Goal: Task Accomplishment & Management: Manage account settings

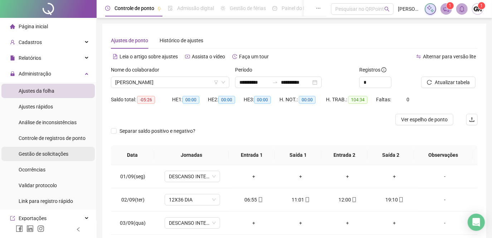
click at [42, 152] on span "Gestão de solicitações" at bounding box center [44, 154] width 50 height 6
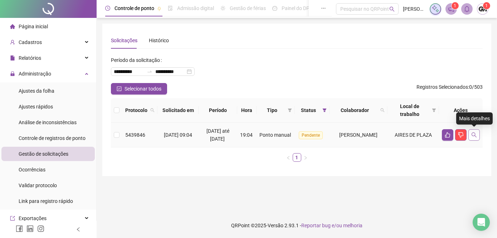
click at [476, 133] on icon "search" at bounding box center [475, 135] width 6 height 6
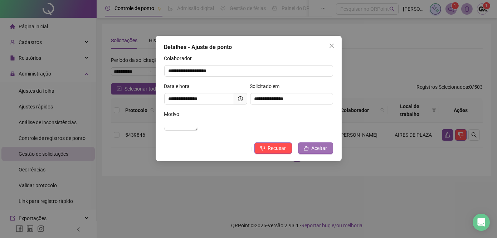
click at [311, 154] on button "Aceitar" at bounding box center [315, 148] width 35 height 11
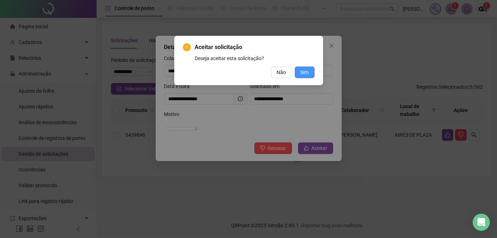
click at [303, 68] on span "Sim" at bounding box center [305, 72] width 8 height 8
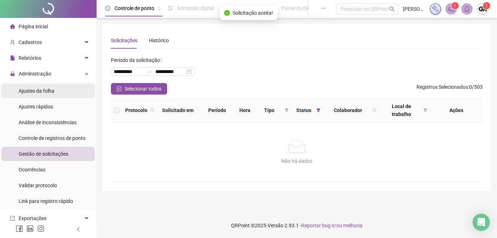
click at [37, 90] on span "Ajustes da folha" at bounding box center [37, 91] width 36 height 6
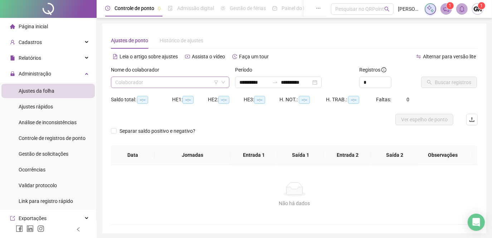
type input "**********"
click at [146, 80] on input "search" at bounding box center [167, 82] width 104 height 11
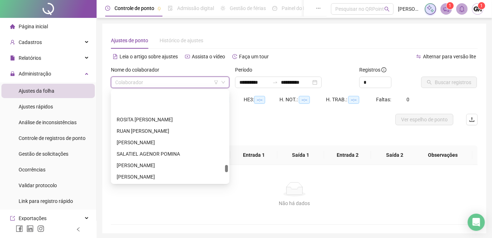
scroll to position [1465, 0]
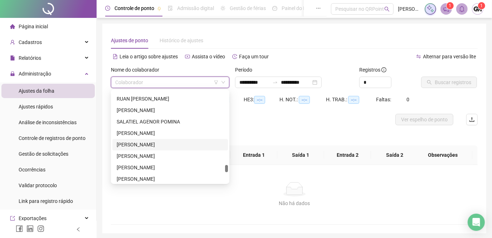
click at [152, 143] on div "[PERSON_NAME]" at bounding box center [170, 145] width 107 height 8
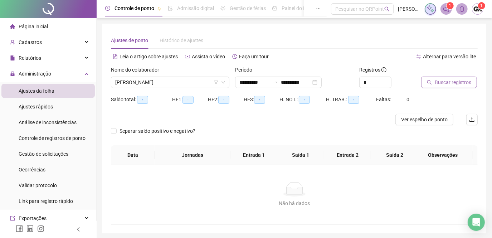
click at [439, 85] on span "Buscar registros" at bounding box center [453, 82] width 37 height 8
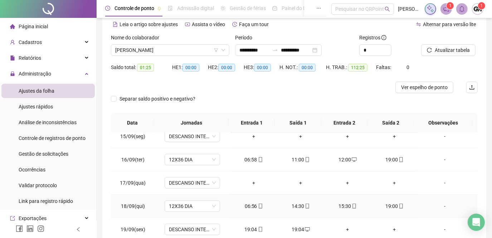
scroll to position [65, 0]
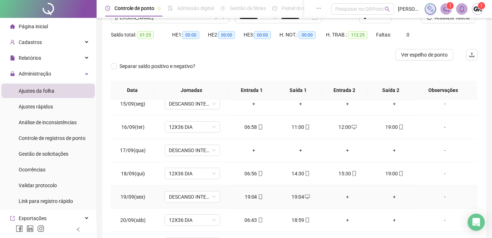
click at [253, 193] on div "19:04" at bounding box center [253, 197] width 35 height 8
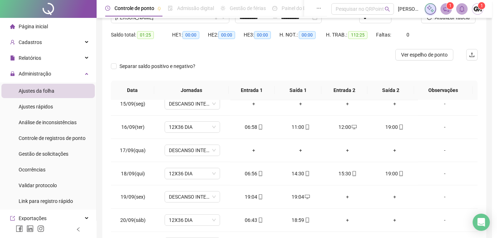
type input "**********"
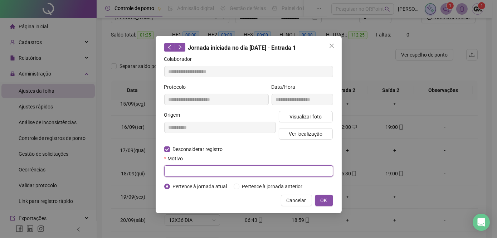
click at [181, 172] on input "text" at bounding box center [248, 170] width 169 height 11
type input "******"
click at [323, 201] on span "OK" at bounding box center [324, 201] width 7 height 8
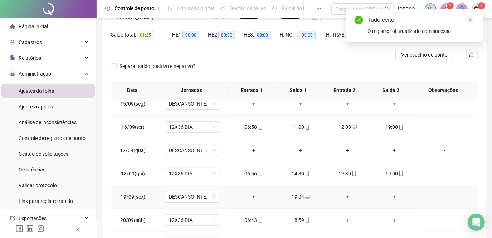
click at [296, 193] on div "19:04" at bounding box center [300, 197] width 35 height 8
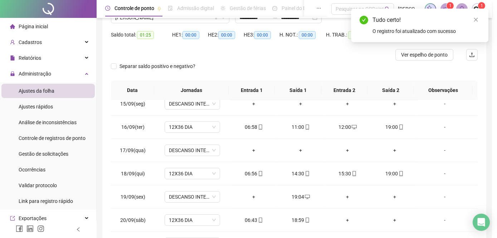
type input "**********"
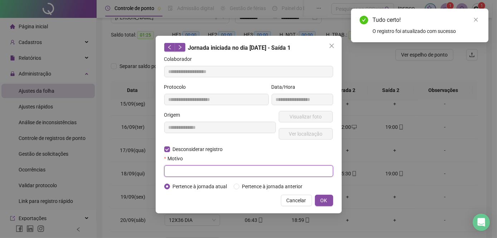
click at [184, 174] on input "text" at bounding box center [248, 170] width 169 height 11
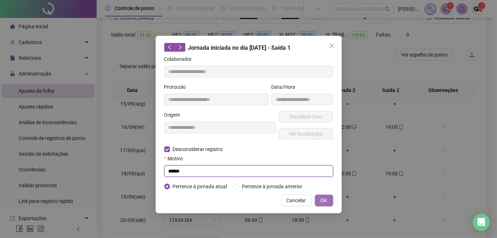
type input "******"
click at [320, 201] on button "OK" at bounding box center [324, 200] width 18 height 11
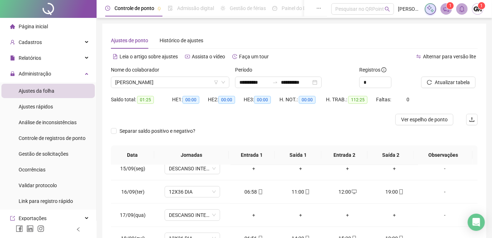
scroll to position [119, 0]
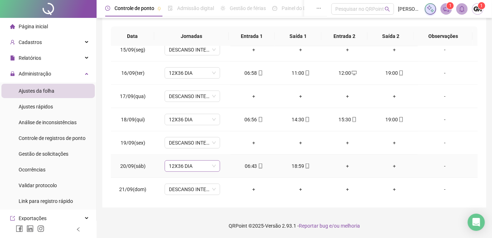
click at [210, 165] on span "12X36 DIA" at bounding box center [192, 166] width 47 height 11
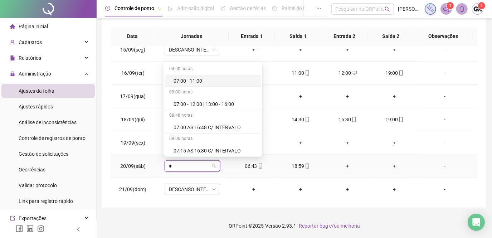
type input "**"
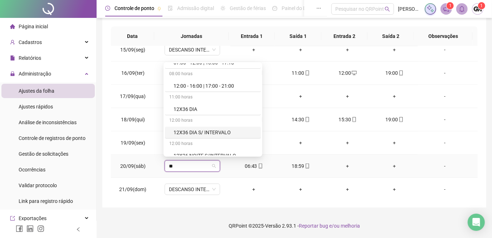
click at [195, 134] on div "12X36 DIA S/ INTERVALO" at bounding box center [215, 133] width 83 height 8
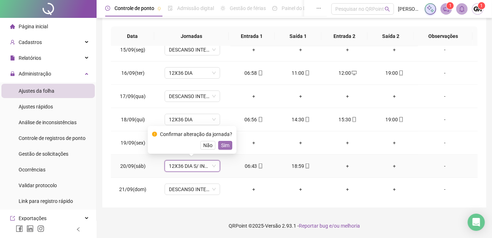
click at [223, 145] on span "Sim" at bounding box center [225, 145] width 8 height 8
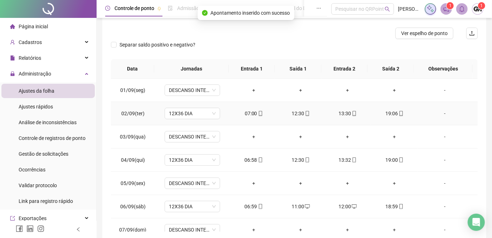
scroll to position [0, 0]
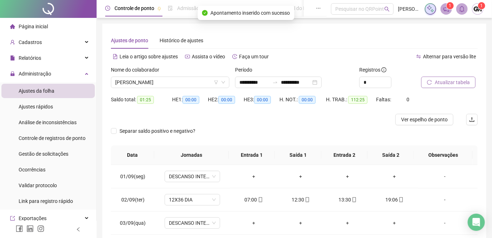
click at [428, 85] on button "Atualizar tabela" at bounding box center [449, 82] width 54 height 11
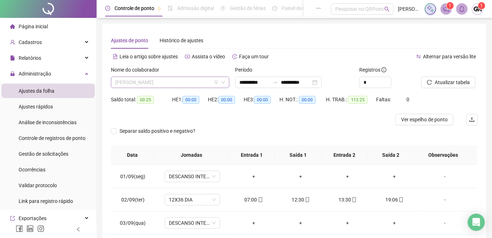
click at [195, 84] on span "[PERSON_NAME]" at bounding box center [170, 82] width 110 height 11
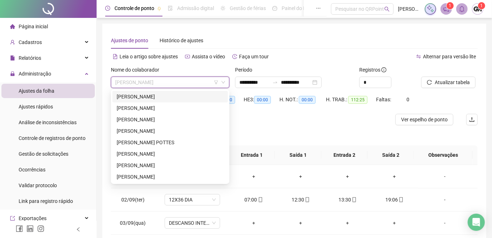
drag, startPoint x: 134, startPoint y: 95, endPoint x: 199, endPoint y: 95, distance: 65.5
click at [134, 95] on div "[PERSON_NAME]" at bounding box center [170, 97] width 107 height 8
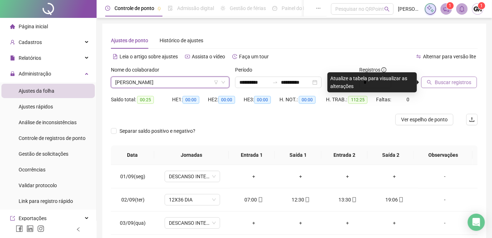
click at [433, 85] on button "Buscar registros" at bounding box center [450, 82] width 56 height 11
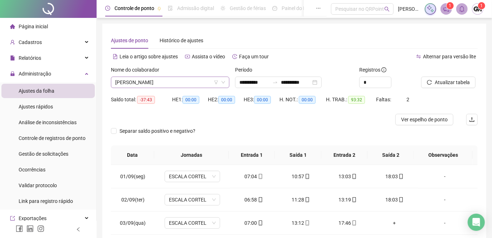
click at [201, 84] on span "[PERSON_NAME]" at bounding box center [170, 82] width 110 height 11
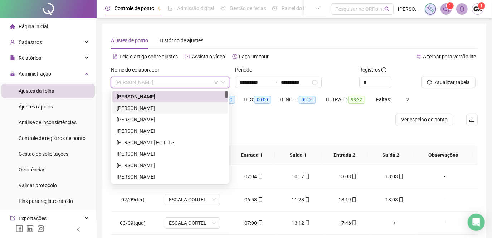
click at [171, 110] on div "[PERSON_NAME]" at bounding box center [170, 108] width 107 height 8
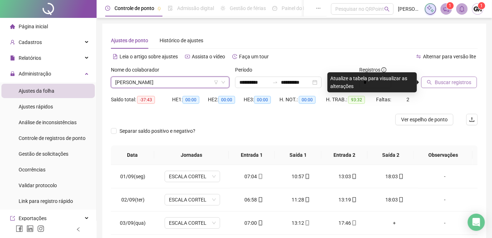
click at [446, 83] on span "Buscar registros" at bounding box center [453, 82] width 37 height 8
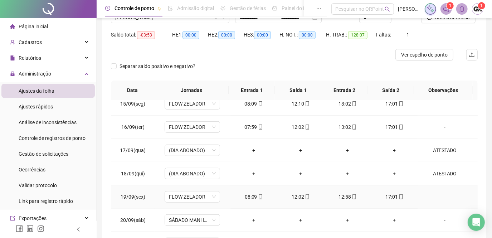
scroll to position [97, 0]
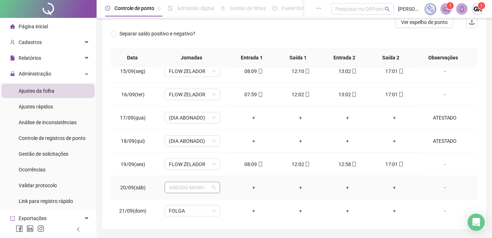
click at [210, 186] on span "SÁBADO MANHÃ DAS 08:00 AS 12:00" at bounding box center [192, 187] width 47 height 11
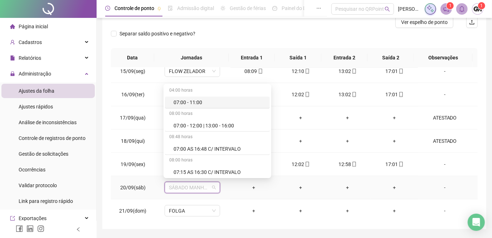
type input "*"
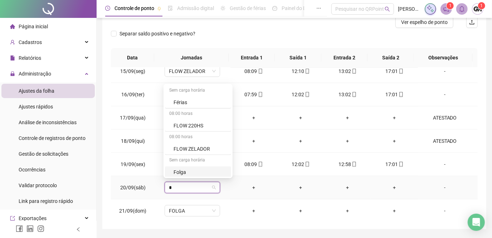
click at [178, 171] on div "Folga" at bounding box center [200, 172] width 53 height 8
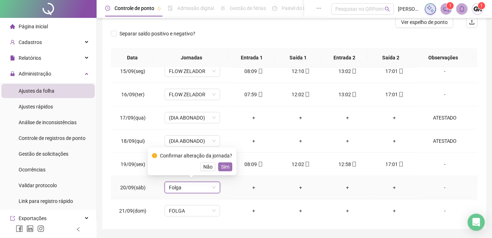
click at [225, 166] on span "Sim" at bounding box center [225, 167] width 8 height 8
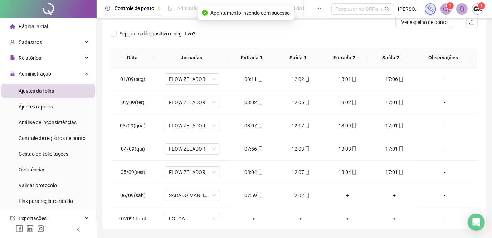
scroll to position [0, 0]
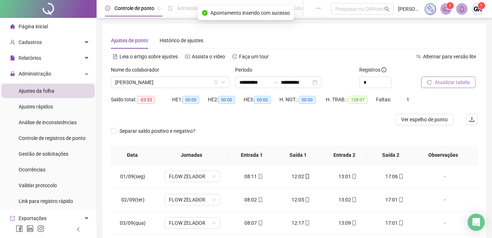
click at [451, 82] on span "Atualizar tabela" at bounding box center [452, 82] width 35 height 8
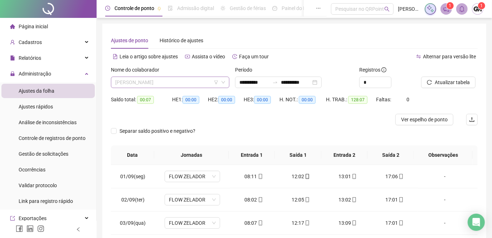
click at [206, 84] on span "[PERSON_NAME]" at bounding box center [170, 82] width 110 height 11
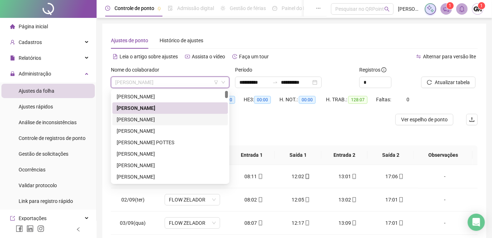
click at [174, 119] on div "[PERSON_NAME]" at bounding box center [170, 120] width 107 height 8
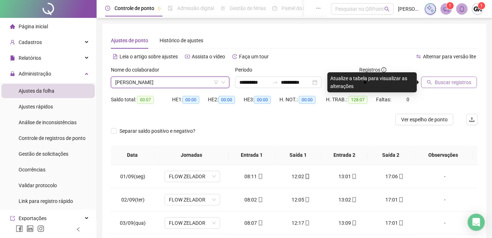
click at [427, 84] on button "Buscar registros" at bounding box center [450, 82] width 56 height 11
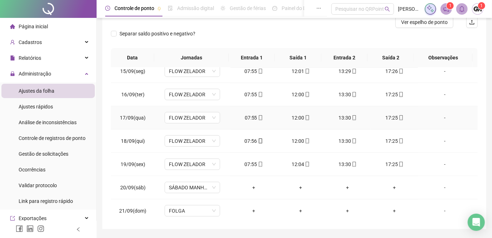
scroll to position [119, 0]
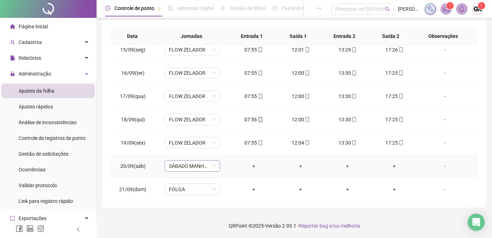
click at [205, 164] on span "SÁBADO MANHÃ DAS 08:00 AS 12:00" at bounding box center [192, 166] width 47 height 11
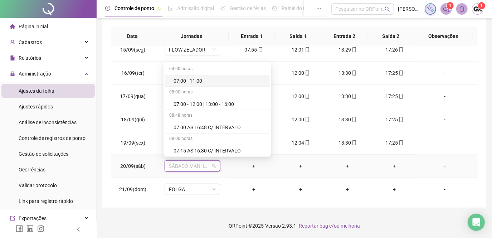
type input "*"
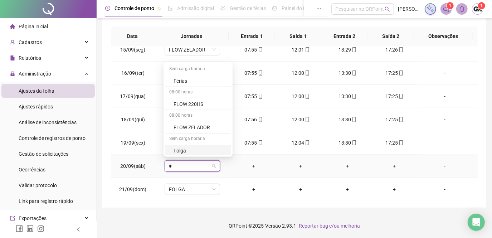
click at [178, 152] on div "Folga" at bounding box center [200, 151] width 53 height 8
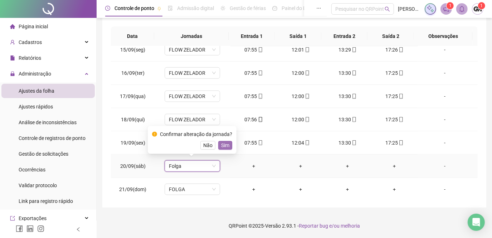
click at [221, 145] on span "Sim" at bounding box center [225, 145] width 8 height 8
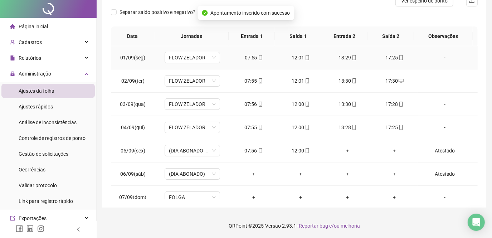
scroll to position [0, 0]
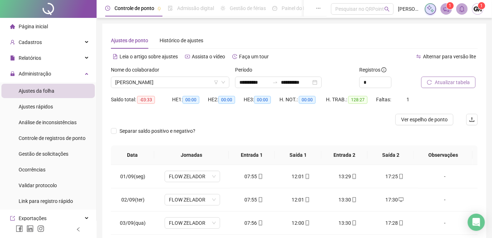
click at [438, 86] on span "Atualizar tabela" at bounding box center [452, 82] width 35 height 8
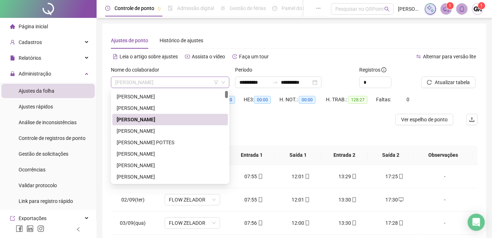
click at [201, 84] on span "[PERSON_NAME]" at bounding box center [170, 82] width 110 height 11
drag, startPoint x: 177, startPoint y: 133, endPoint x: 225, endPoint y: 125, distance: 48.6
click at [177, 133] on div "[PERSON_NAME]" at bounding box center [170, 131] width 107 height 8
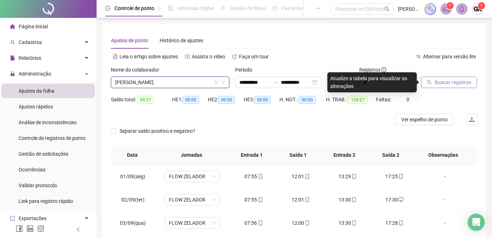
click at [431, 86] on button "Buscar registros" at bounding box center [450, 82] width 56 height 11
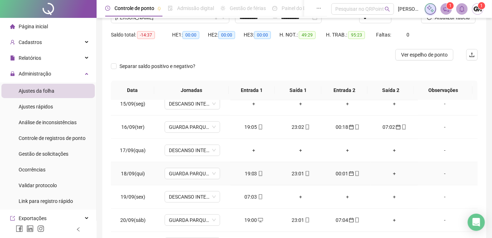
scroll to position [97, 0]
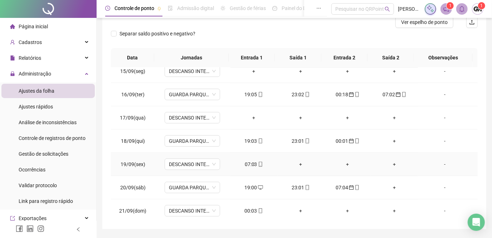
click at [250, 162] on div "07:03" at bounding box center [253, 164] width 35 height 8
type input "**********"
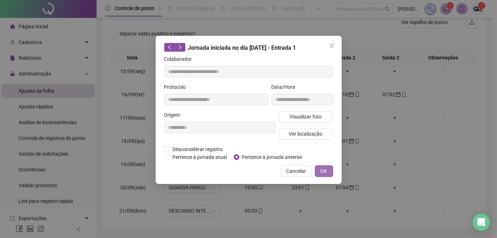
click at [320, 171] on button "OK" at bounding box center [324, 170] width 18 height 11
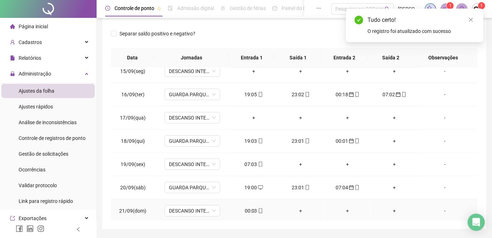
click at [248, 210] on div "00:03" at bounding box center [253, 211] width 35 height 8
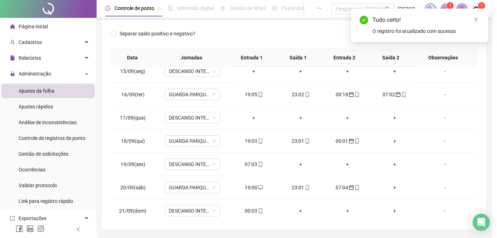
type input "**********"
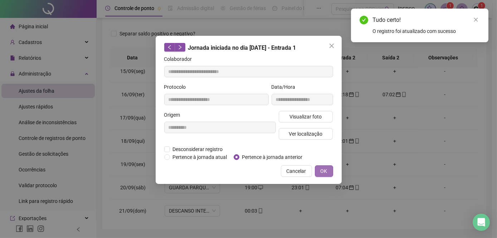
click at [322, 170] on span "OK" at bounding box center [324, 171] width 7 height 8
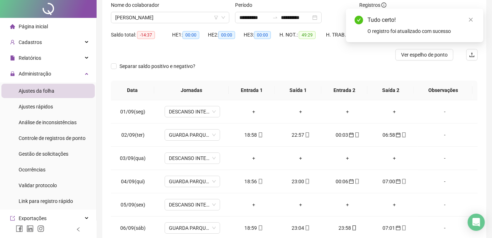
scroll to position [0, 0]
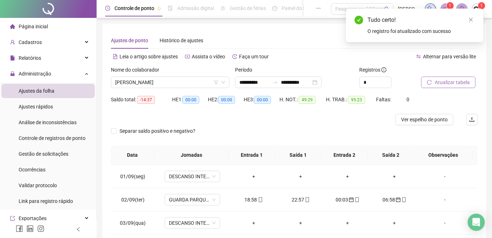
click at [440, 80] on span "Atualizar tabela" at bounding box center [452, 82] width 35 height 8
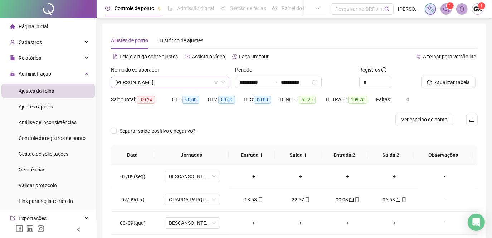
click at [197, 85] on span "[PERSON_NAME]" at bounding box center [170, 82] width 110 height 11
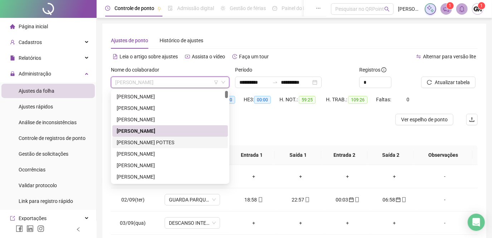
click at [155, 144] on div "[PERSON_NAME] POTTES" at bounding box center [170, 143] width 107 height 8
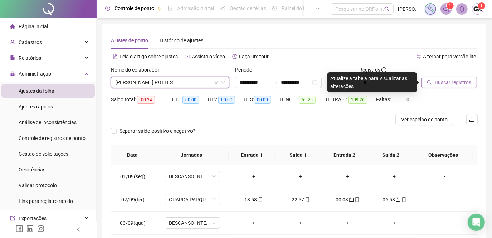
click at [441, 85] on span "Buscar registros" at bounding box center [453, 82] width 37 height 8
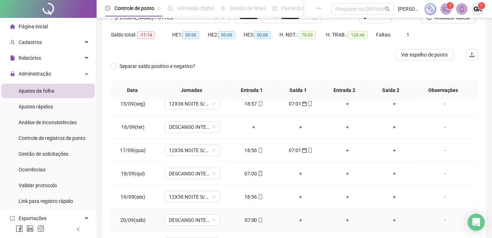
scroll to position [97, 0]
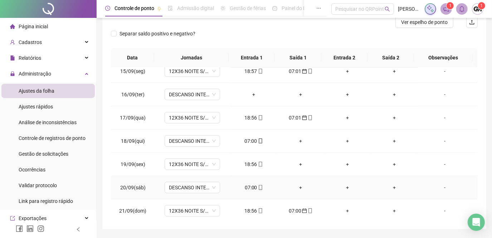
click at [249, 185] on div "07:00" at bounding box center [253, 188] width 35 height 8
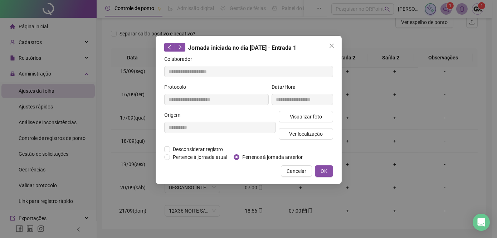
type input "**********"
click at [317, 171] on button "OK" at bounding box center [324, 170] width 18 height 11
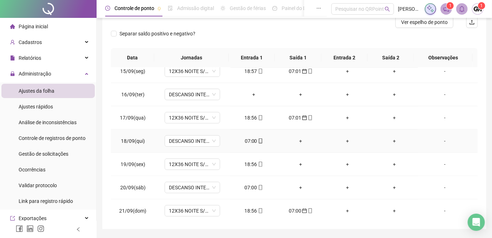
click at [248, 137] on div "07:00" at bounding box center [253, 141] width 35 height 8
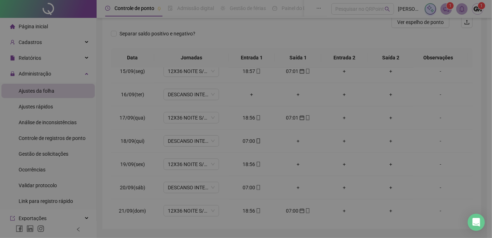
type input "**********"
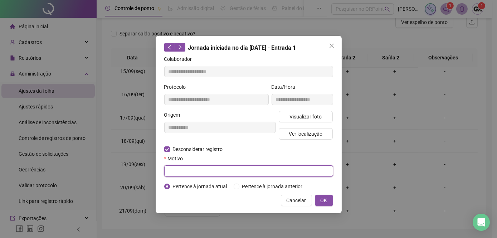
click at [174, 169] on input "text" at bounding box center [248, 170] width 169 height 11
type input "******"
click at [321, 199] on span "OK" at bounding box center [324, 201] width 7 height 8
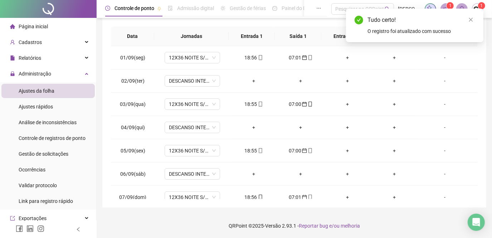
scroll to position [0, 0]
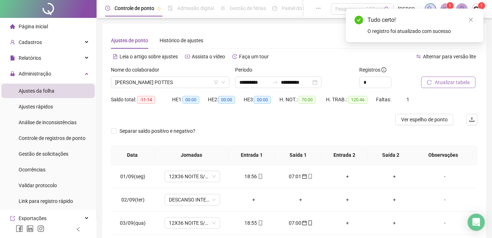
click at [449, 80] on span "Atualizar tabela" at bounding box center [452, 82] width 35 height 8
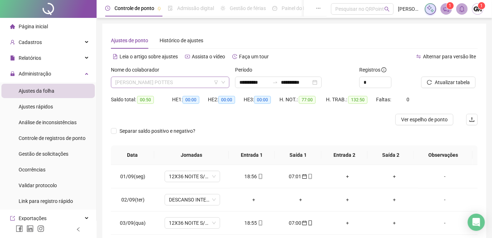
click at [195, 85] on span "[PERSON_NAME] POTTES" at bounding box center [170, 82] width 110 height 11
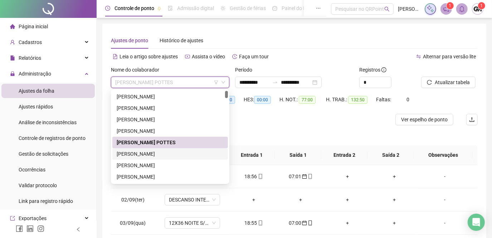
drag, startPoint x: 168, startPoint y: 154, endPoint x: 231, endPoint y: 130, distance: 66.9
click at [168, 154] on div "[PERSON_NAME]" at bounding box center [170, 154] width 107 height 8
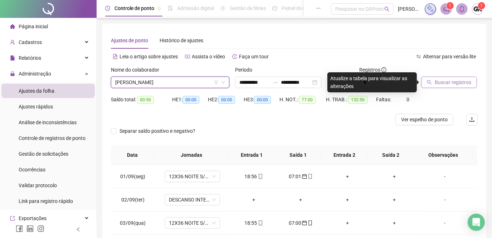
click at [436, 83] on span "Buscar registros" at bounding box center [453, 82] width 37 height 8
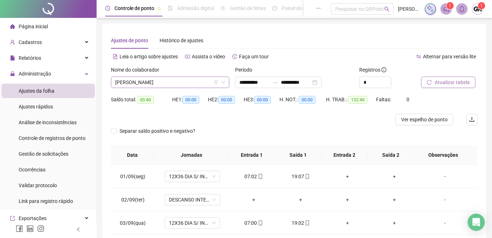
click at [189, 81] on span "[PERSON_NAME]" at bounding box center [170, 82] width 110 height 11
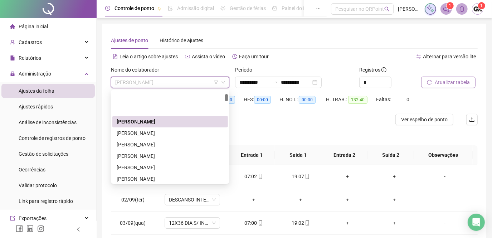
scroll to position [65, 0]
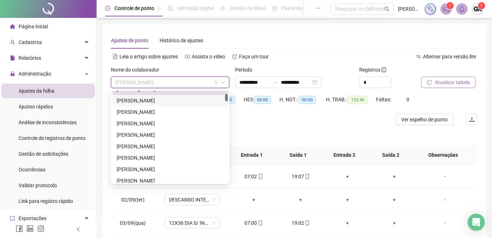
click at [169, 101] on div "[PERSON_NAME]" at bounding box center [170, 101] width 107 height 8
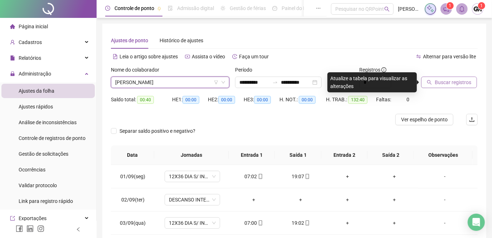
click at [441, 85] on span "Buscar registros" at bounding box center [453, 82] width 37 height 8
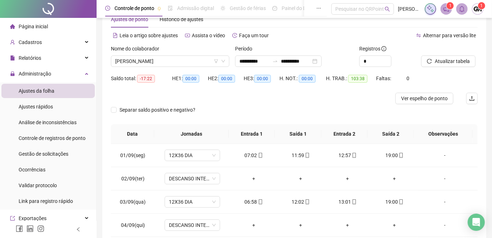
scroll to position [0, 0]
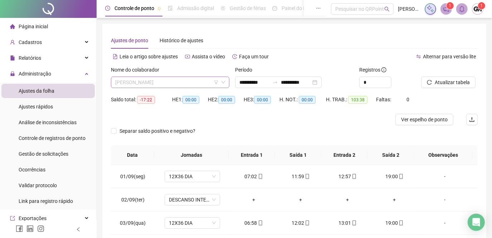
click at [196, 84] on span "[PERSON_NAME]" at bounding box center [170, 82] width 110 height 11
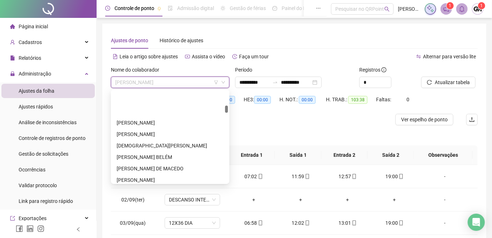
scroll to position [293, 0]
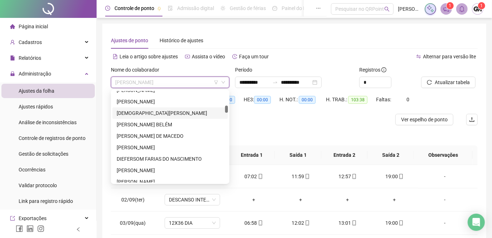
click at [159, 113] on div "[DEMOGRAPHIC_DATA][PERSON_NAME]" at bounding box center [170, 113] width 107 height 8
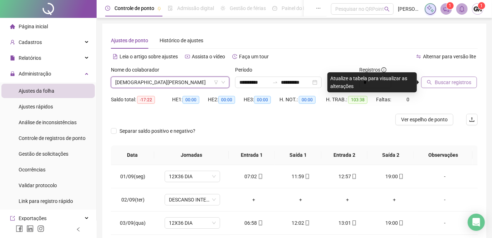
click at [431, 81] on icon "search" at bounding box center [429, 82] width 5 height 5
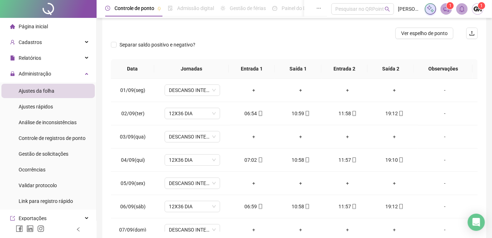
scroll to position [0, 0]
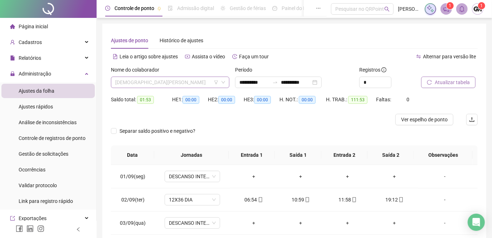
click at [200, 84] on span "[DEMOGRAPHIC_DATA][PERSON_NAME]" at bounding box center [170, 82] width 110 height 11
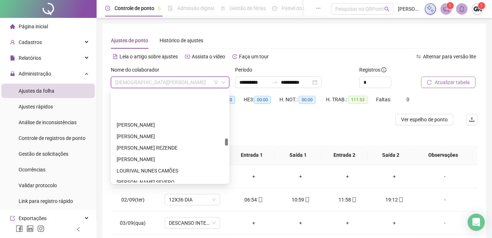
scroll to position [944, 0]
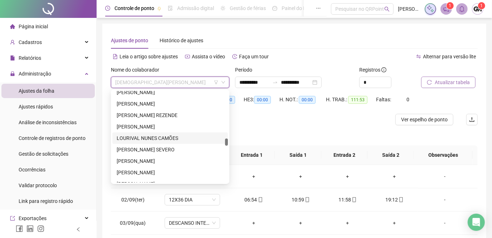
click at [154, 136] on div "LOURIVAL NUNES CAMÕES" at bounding box center [170, 138] width 107 height 8
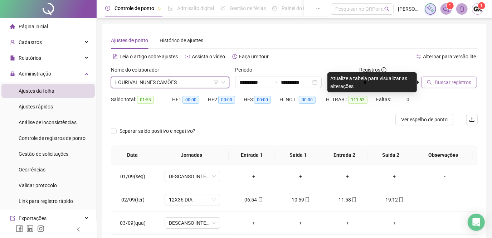
drag, startPoint x: 432, startPoint y: 81, endPoint x: 428, endPoint y: 81, distance: 3.9
click at [431, 81] on icon "search" at bounding box center [429, 82] width 5 height 5
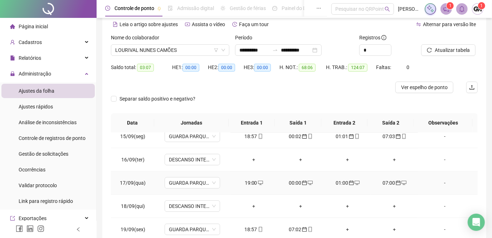
scroll to position [97, 0]
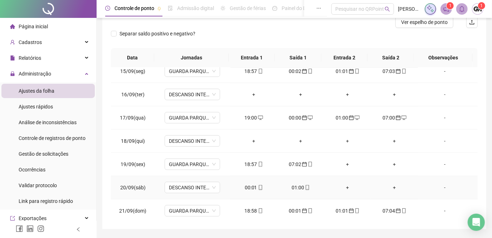
click at [246, 186] on div "00:01" at bounding box center [253, 188] width 35 height 8
type input "**********"
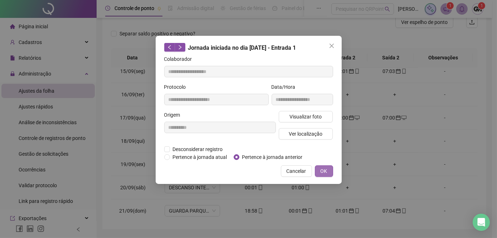
click at [327, 170] on span "OK" at bounding box center [324, 171] width 7 height 8
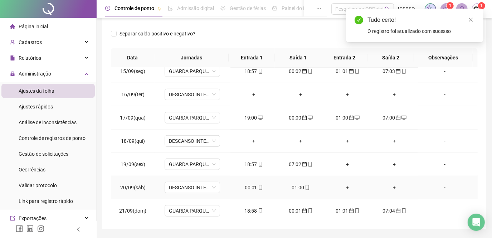
click at [295, 185] on div "01:00" at bounding box center [300, 188] width 35 height 8
type input "**********"
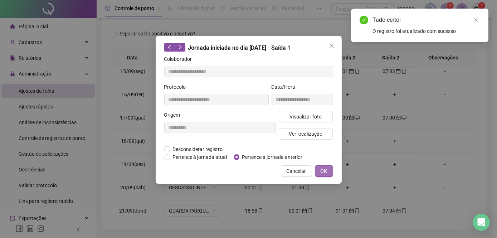
click at [319, 169] on button "OK" at bounding box center [324, 170] width 18 height 11
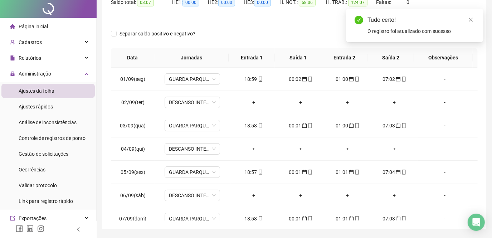
scroll to position [0, 0]
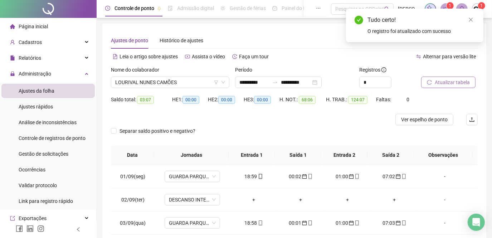
click at [449, 79] on span "Atualizar tabela" at bounding box center [452, 82] width 35 height 8
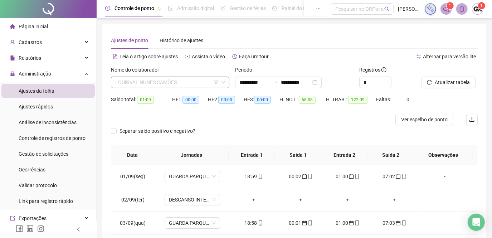
click at [183, 80] on span "LOURIVAL NUNES CAMÕES" at bounding box center [170, 82] width 110 height 11
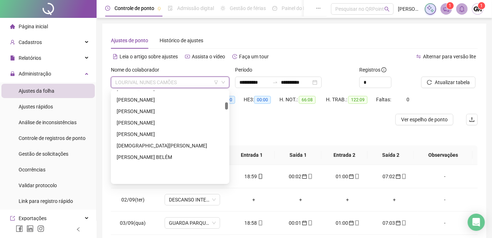
scroll to position [228, 0]
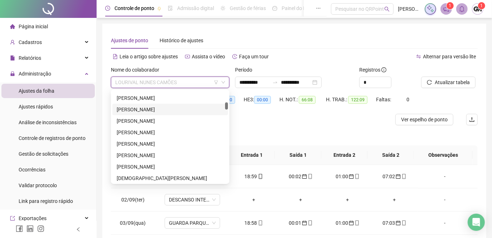
click at [160, 112] on div "[PERSON_NAME]" at bounding box center [170, 110] width 107 height 8
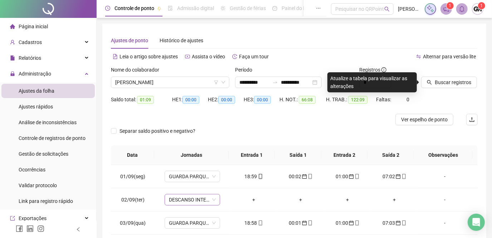
drag, startPoint x: 431, startPoint y: 83, endPoint x: 177, endPoint y: 196, distance: 278.5
click at [431, 83] on icon "search" at bounding box center [429, 82] width 5 height 5
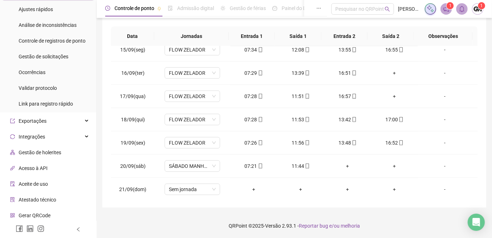
scroll to position [130, 0]
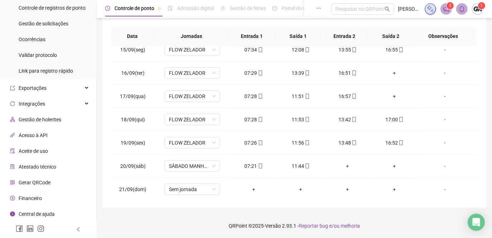
click at [49, 181] on span "Gerar QRCode" at bounding box center [35, 183] width 32 height 6
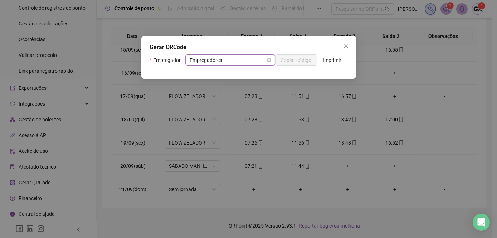
click at [234, 60] on span "Empregadores" at bounding box center [230, 60] width 81 height 11
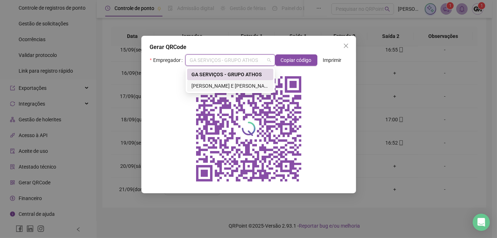
click at [214, 88] on div "[PERSON_NAME] E [PERSON_NAME] - GRUPO ATHOS" at bounding box center [231, 86] width 78 height 8
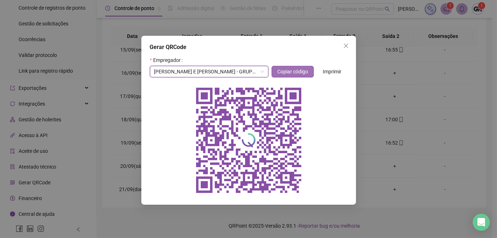
click at [295, 71] on span "Copiar código" at bounding box center [293, 72] width 31 height 8
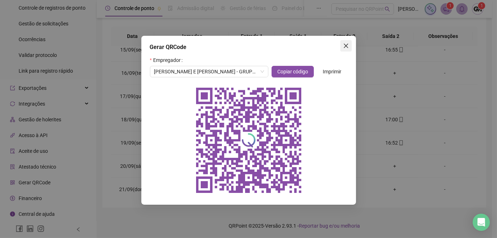
click at [346, 44] on icon "close" at bounding box center [346, 46] width 6 height 6
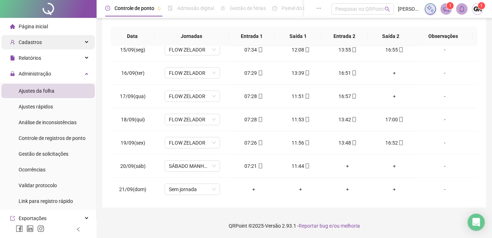
click at [40, 44] on span "Cadastros" at bounding box center [30, 42] width 23 height 6
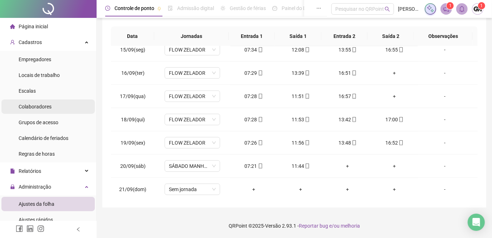
click at [45, 107] on span "Colaboradores" at bounding box center [35, 107] width 33 height 6
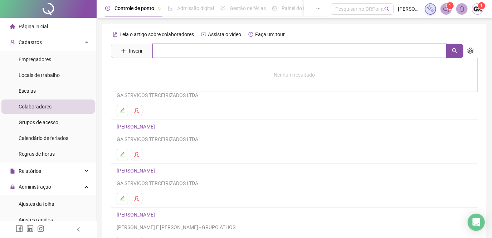
click at [174, 56] on input "text" at bounding box center [300, 51] width 294 height 14
type input "****"
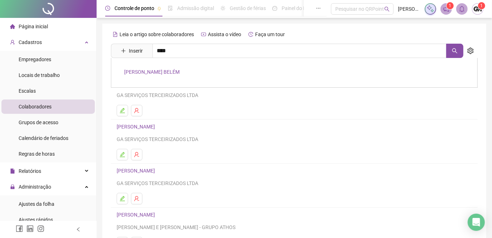
click at [148, 71] on link "[PERSON_NAME] BELÉM" at bounding box center [152, 72] width 56 height 6
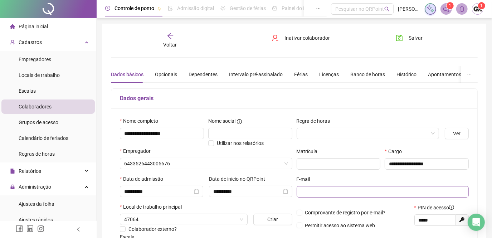
type input "**********"
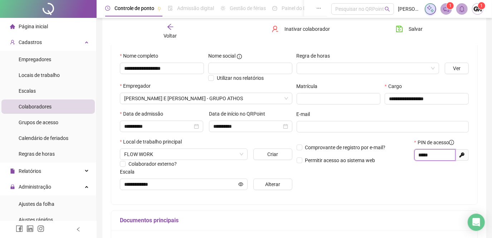
drag, startPoint x: 419, startPoint y: 156, endPoint x: 430, endPoint y: 157, distance: 10.8
click at [432, 157] on input "*****" at bounding box center [434, 155] width 31 height 8
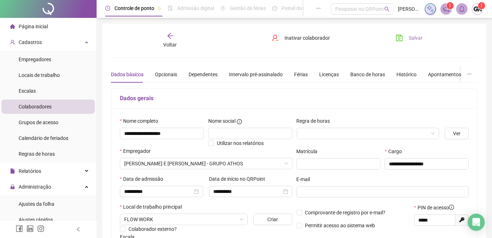
click at [398, 36] on icon "save" at bounding box center [399, 38] width 6 height 6
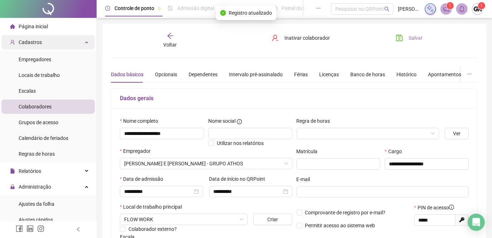
click at [33, 39] on span "Cadastros" at bounding box center [30, 42] width 23 height 6
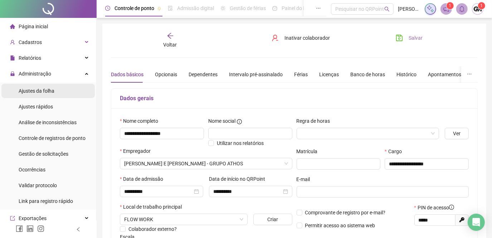
click at [41, 91] on span "Ajustes da folha" at bounding box center [37, 91] width 36 height 6
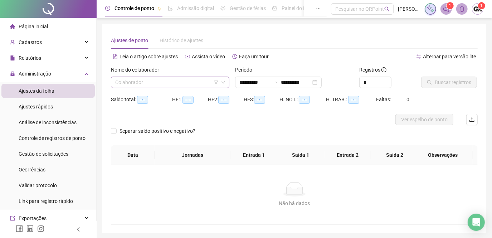
click at [193, 84] on input "search" at bounding box center [167, 82] width 104 height 11
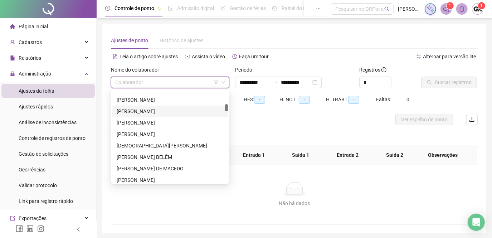
scroll to position [293, 0]
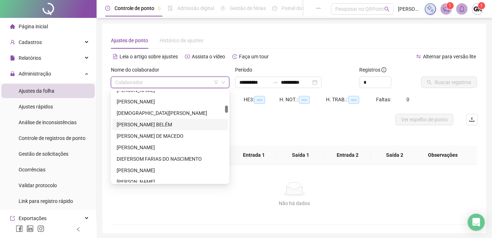
drag, startPoint x: 158, startPoint y: 124, endPoint x: 169, endPoint y: 121, distance: 11.7
click at [158, 124] on div "[PERSON_NAME] BELÉM" at bounding box center [170, 125] width 107 height 8
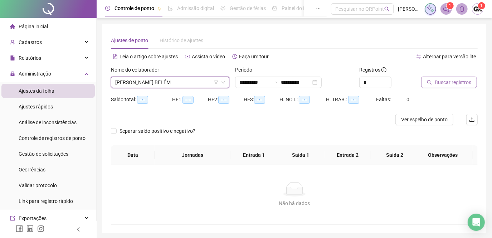
click at [447, 82] on span "Buscar registros" at bounding box center [453, 82] width 37 height 8
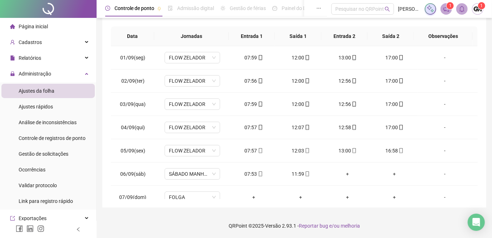
scroll to position [0, 0]
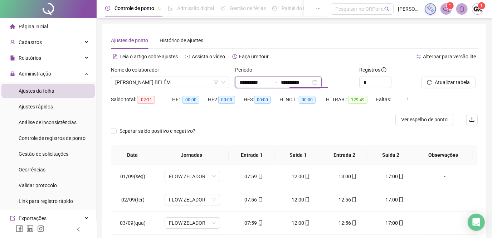
click at [306, 83] on input "**********" at bounding box center [296, 82] width 30 height 8
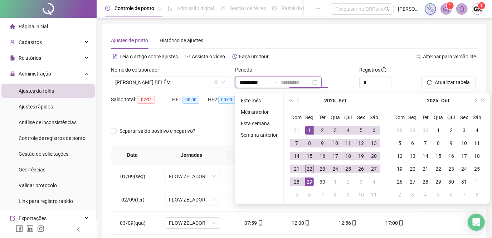
type input "**********"
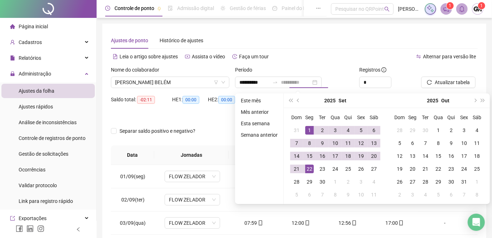
click at [310, 170] on div "22" at bounding box center [310, 169] width 9 height 9
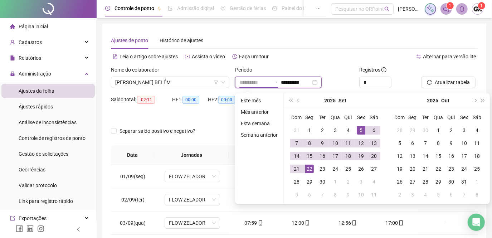
type input "**********"
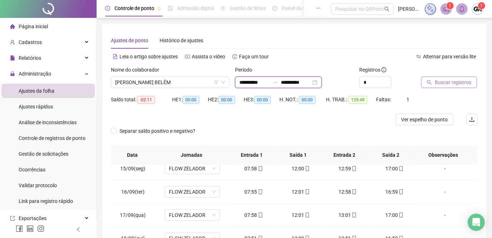
click at [303, 83] on input "**********" at bounding box center [296, 82] width 30 height 8
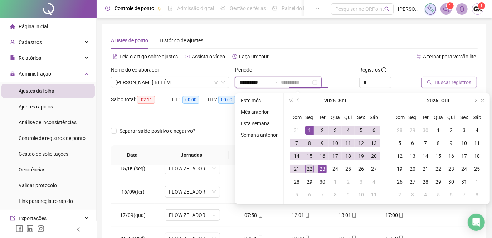
type input "**********"
click at [311, 168] on div "22" at bounding box center [310, 169] width 9 height 9
type input "**********"
click at [442, 84] on span "Buscar registros" at bounding box center [453, 82] width 37 height 8
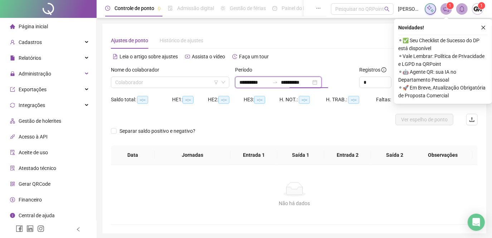
click at [309, 81] on input "**********" at bounding box center [296, 82] width 30 height 8
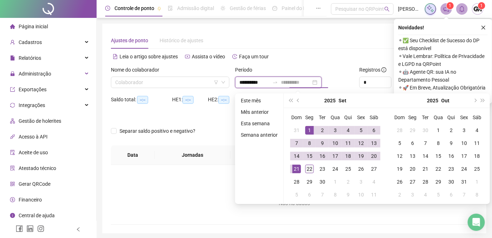
type input "**********"
drag, startPoint x: 308, startPoint y: 169, endPoint x: 333, endPoint y: 142, distance: 37.0
click at [308, 169] on div "22" at bounding box center [310, 169] width 9 height 9
type input "**********"
click at [483, 27] on icon "close" at bounding box center [483, 27] width 5 height 5
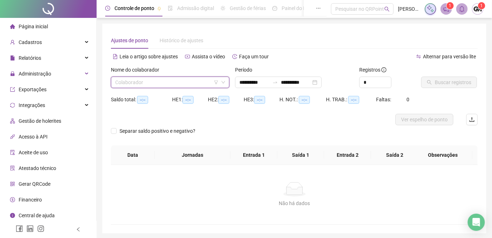
click at [178, 84] on input "search" at bounding box center [167, 82] width 104 height 11
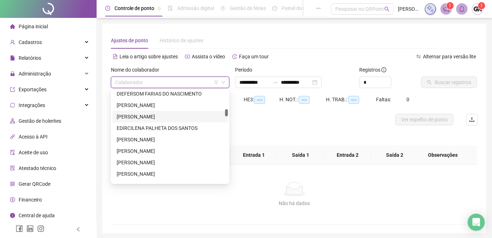
scroll to position [326, 0]
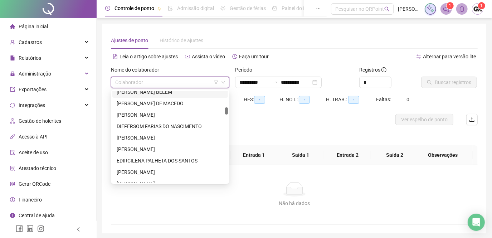
click at [145, 93] on div "[PERSON_NAME] BELÉM" at bounding box center [170, 92] width 107 height 8
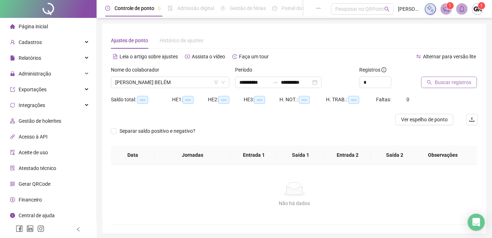
click at [453, 80] on span "Buscar registros" at bounding box center [453, 82] width 37 height 8
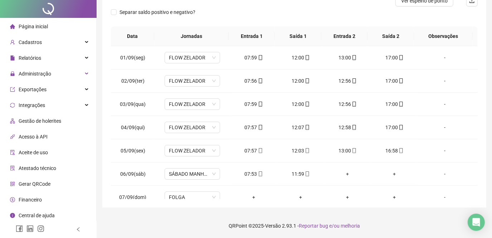
scroll to position [0, 0]
